Goal: Task Accomplishment & Management: Use online tool/utility

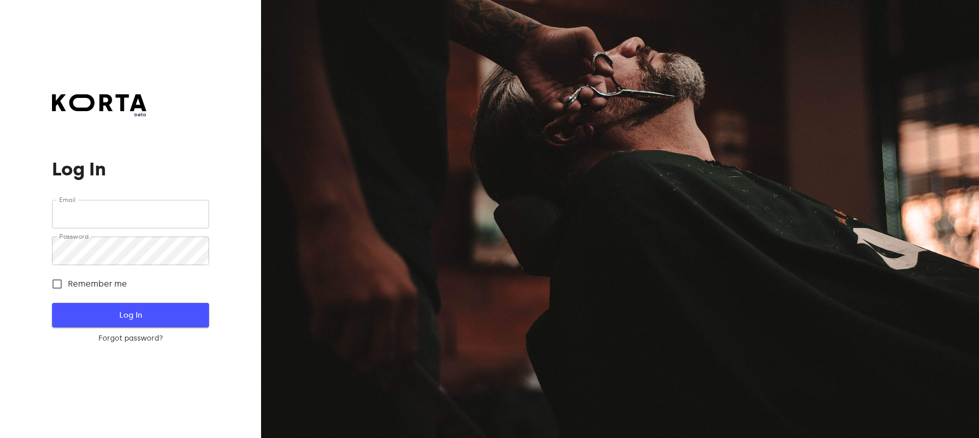
type input "[EMAIL_ADDRESS][DOMAIN_NAME]"
click at [145, 317] on span "Log In" at bounding box center [130, 315] width 124 height 13
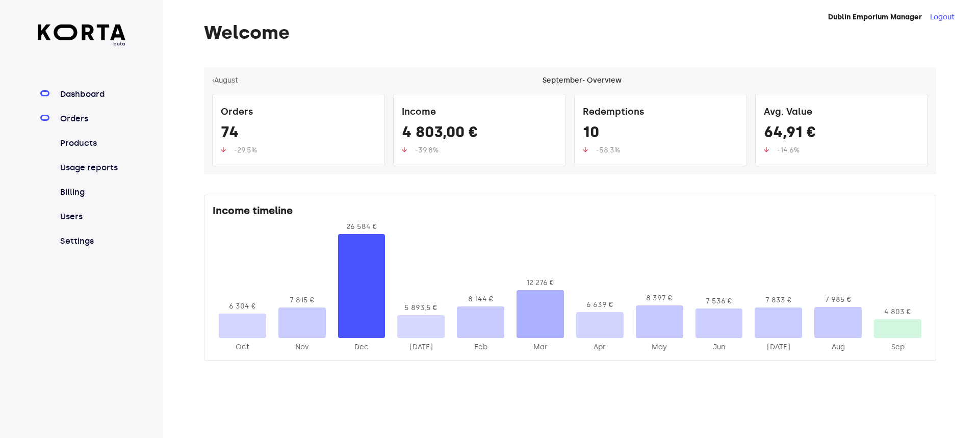
click at [84, 115] on link "Orders" at bounding box center [92, 119] width 68 height 12
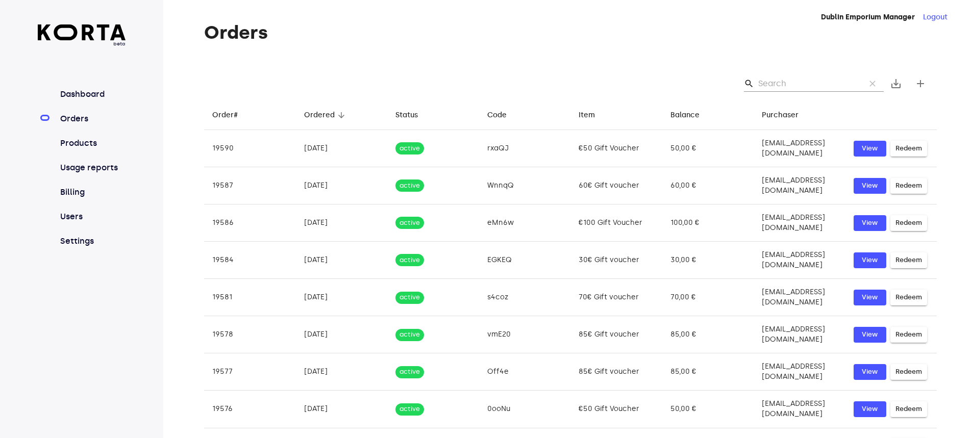
click at [783, 90] on input "Search" at bounding box center [807, 83] width 99 height 16
paste input "wwnjh"
type input "wwnjh"
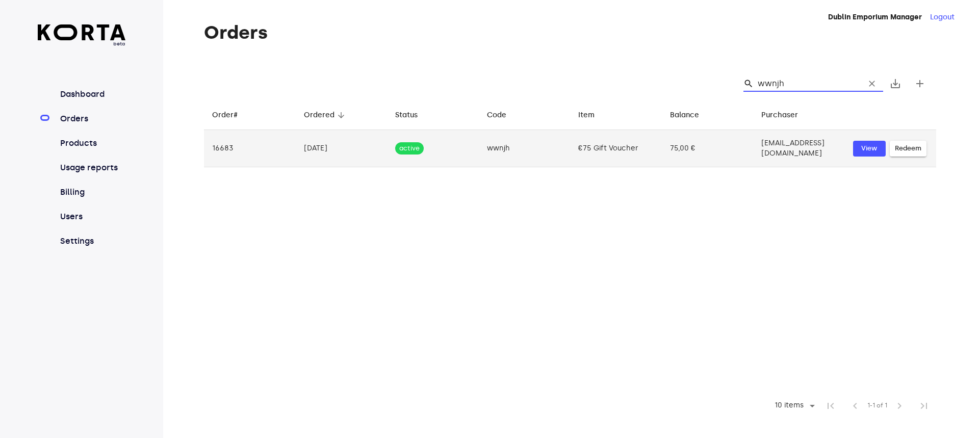
click at [901, 143] on span "Redeem" at bounding box center [908, 149] width 27 height 12
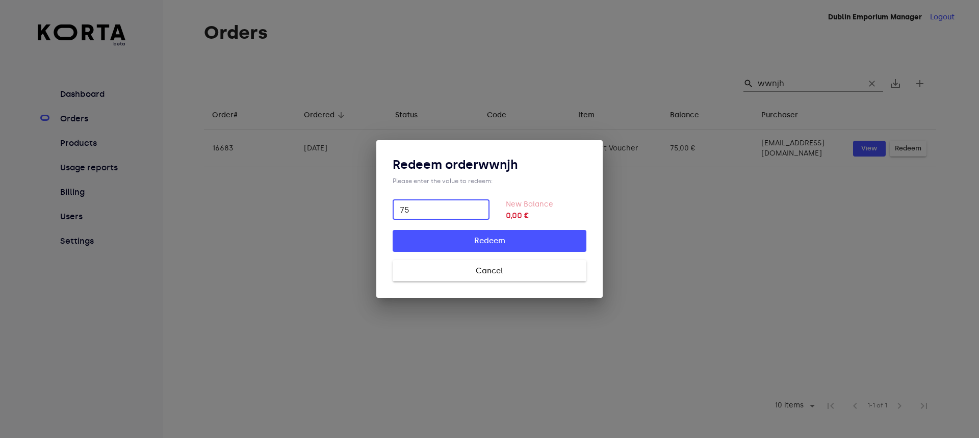
type input "75"
click at [533, 241] on span "Redeem" at bounding box center [489, 240] width 161 height 13
